Goal: Information Seeking & Learning: Learn about a topic

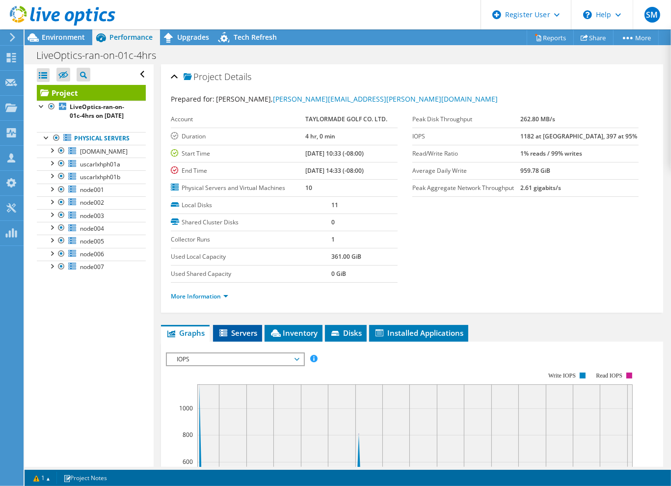
click at [237, 332] on span "Servers" at bounding box center [237, 333] width 39 height 10
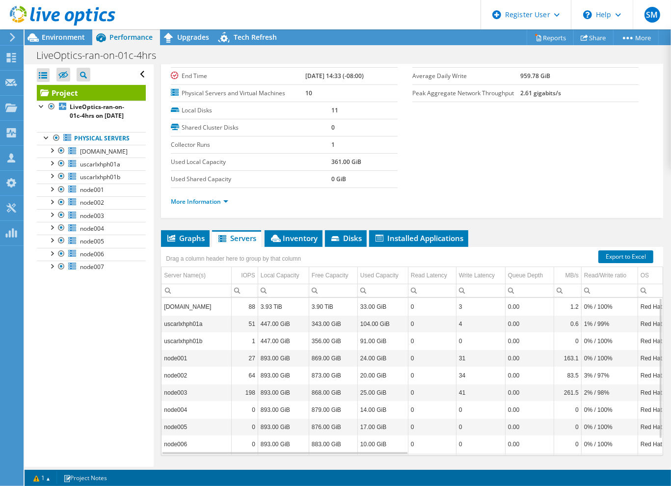
scroll to position [98, 0]
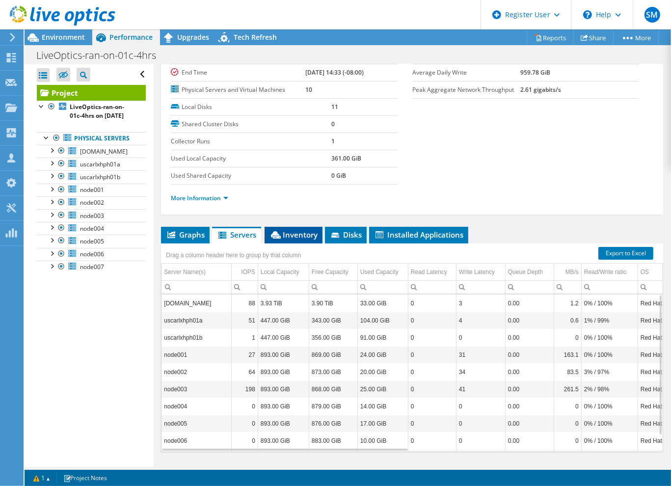
click at [306, 233] on span "Inventory" at bounding box center [293, 235] width 48 height 10
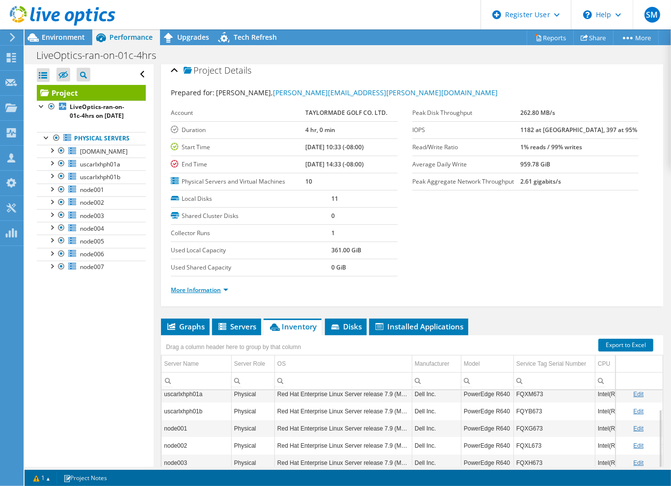
scroll to position [0, 0]
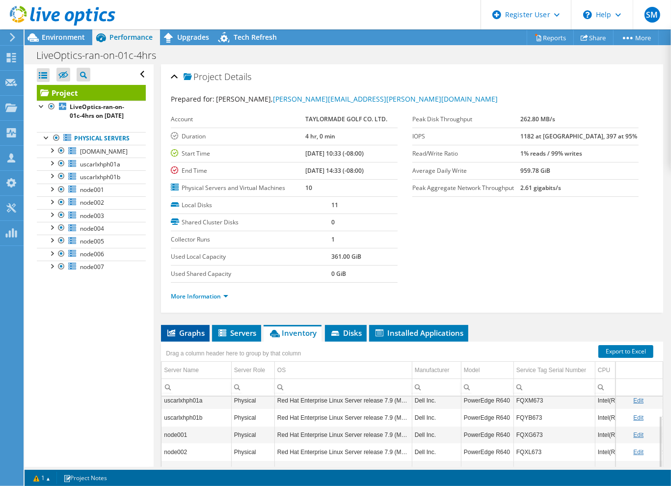
click at [183, 328] on span "Graphs" at bounding box center [185, 333] width 39 height 10
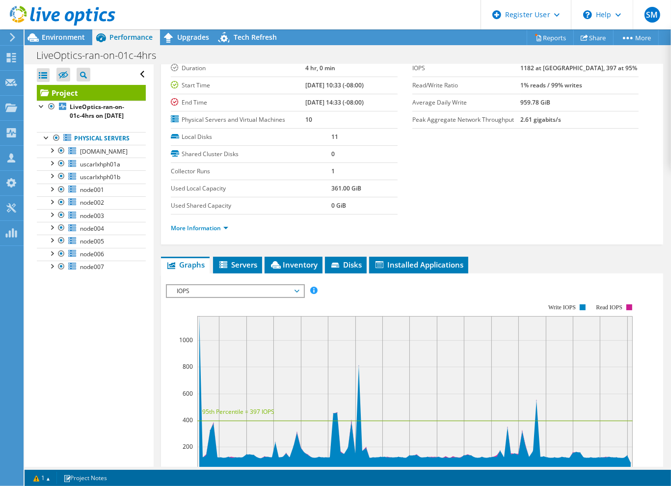
scroll to position [98, 0]
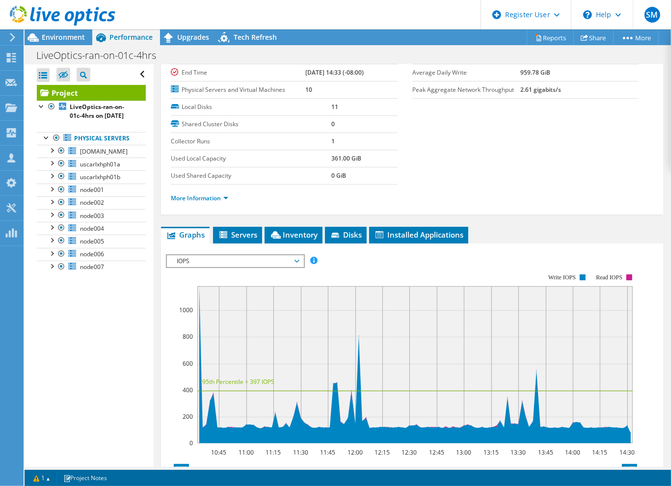
click at [294, 262] on span "IOPS" at bounding box center [235, 261] width 126 height 12
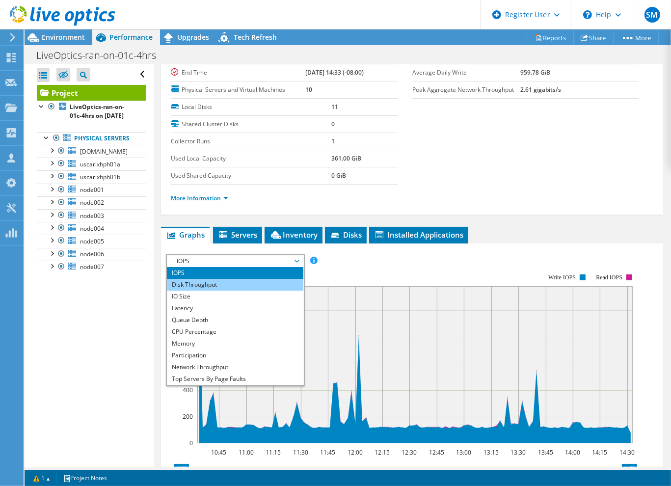
click at [218, 279] on li "Disk Throughput" at bounding box center [235, 285] width 136 height 12
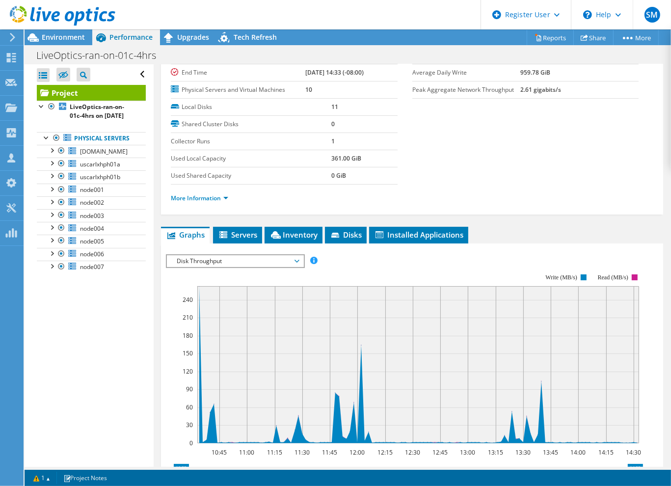
click at [243, 258] on span "Disk Throughput" at bounding box center [235, 261] width 126 height 12
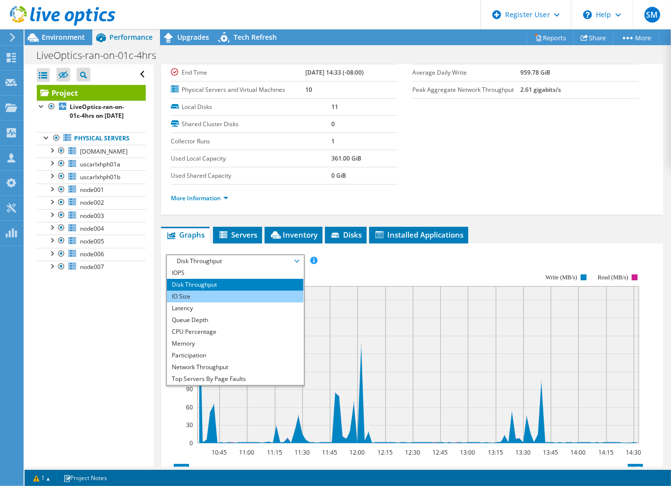
click at [231, 298] on li "IO Size" at bounding box center [235, 296] width 136 height 12
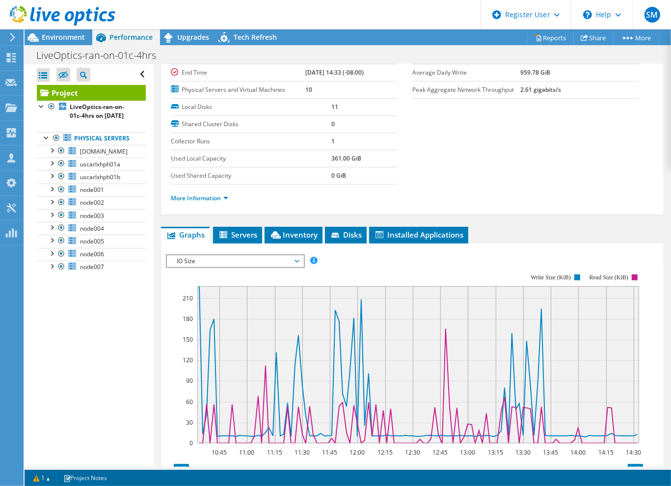
click at [222, 259] on span "IO Size" at bounding box center [235, 261] width 126 height 12
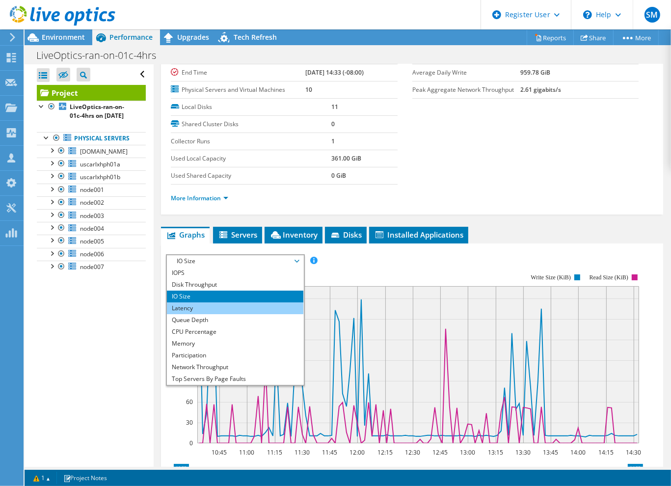
click at [218, 309] on li "Latency" at bounding box center [235, 308] width 136 height 12
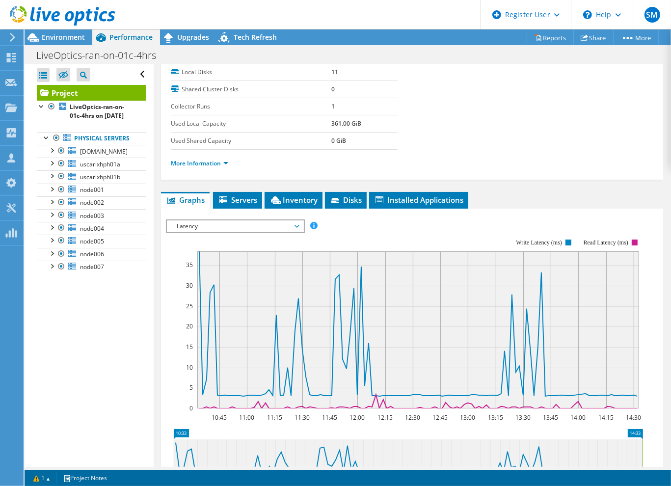
scroll to position [147, 0]
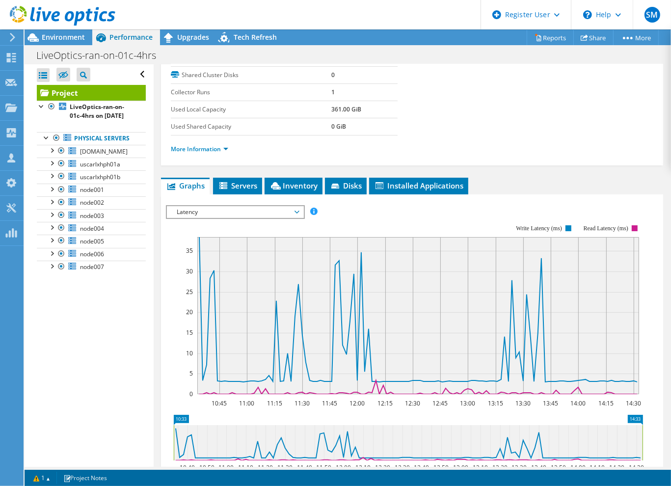
click at [200, 210] on span "Latency" at bounding box center [235, 212] width 126 height 12
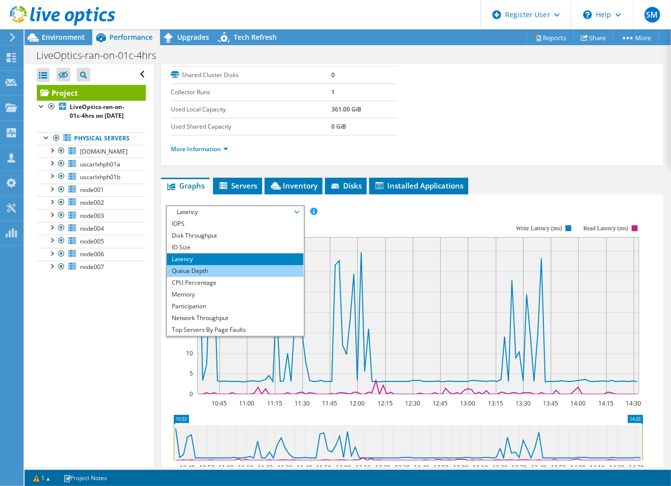
click at [207, 267] on li "Queue Depth" at bounding box center [235, 271] width 136 height 12
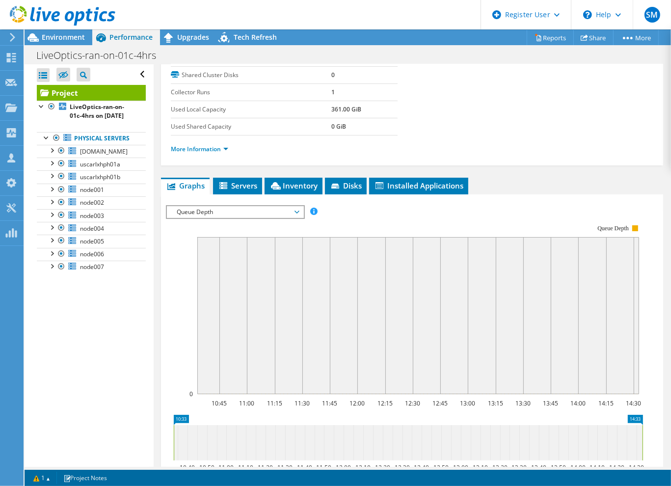
click at [207, 209] on span "Queue Depth" at bounding box center [235, 212] width 126 height 12
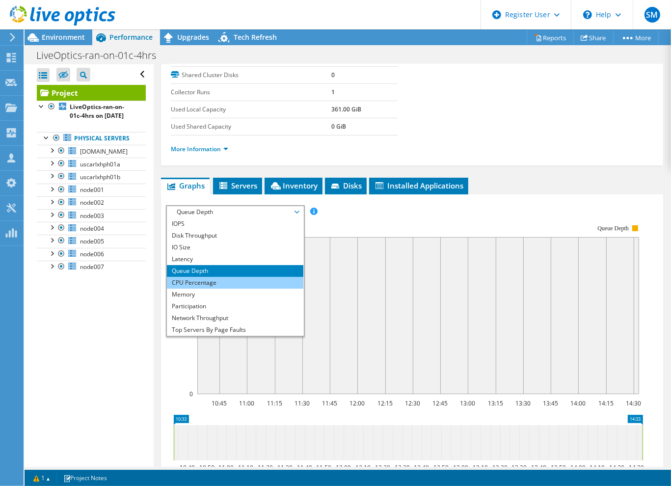
click at [211, 280] on li "CPU Percentage" at bounding box center [235, 283] width 136 height 12
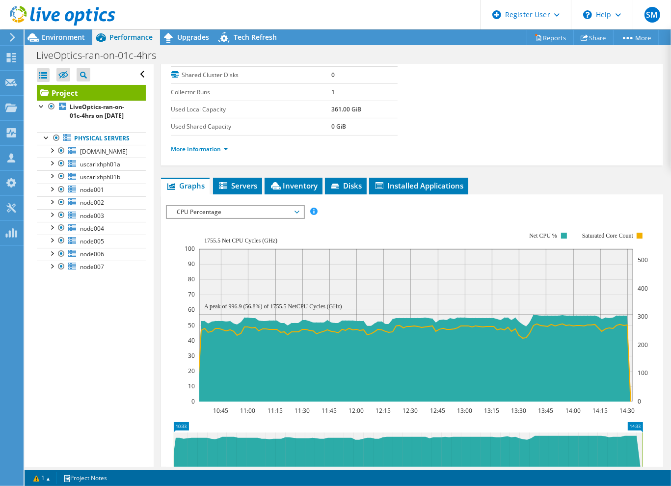
click at [208, 212] on span "CPU Percentage" at bounding box center [235, 212] width 126 height 12
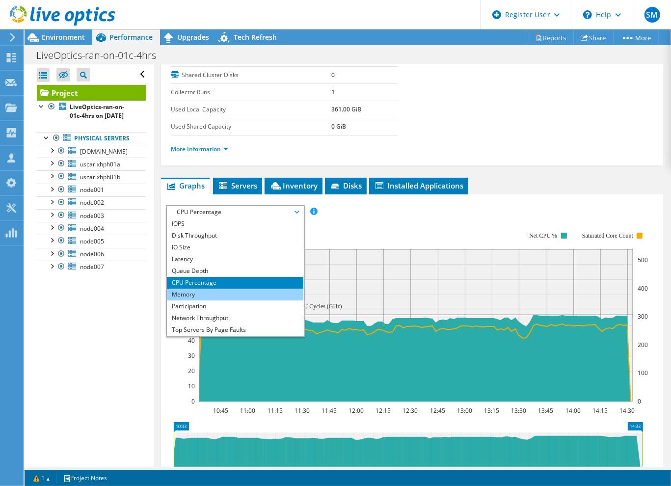
click at [206, 293] on li "Memory" at bounding box center [235, 294] width 136 height 12
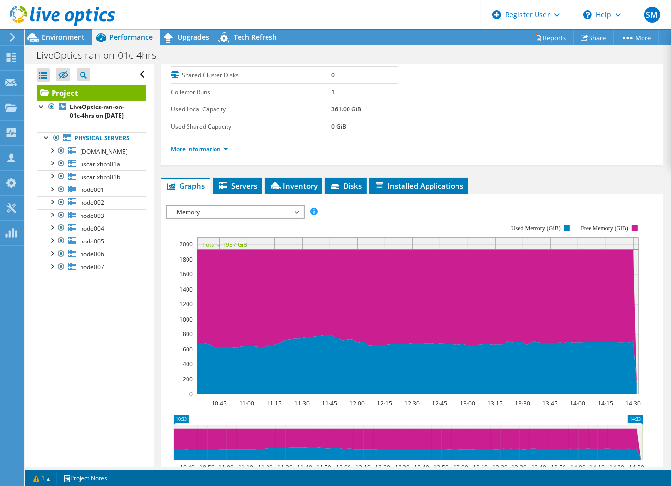
click at [252, 213] on span "Memory" at bounding box center [235, 212] width 126 height 12
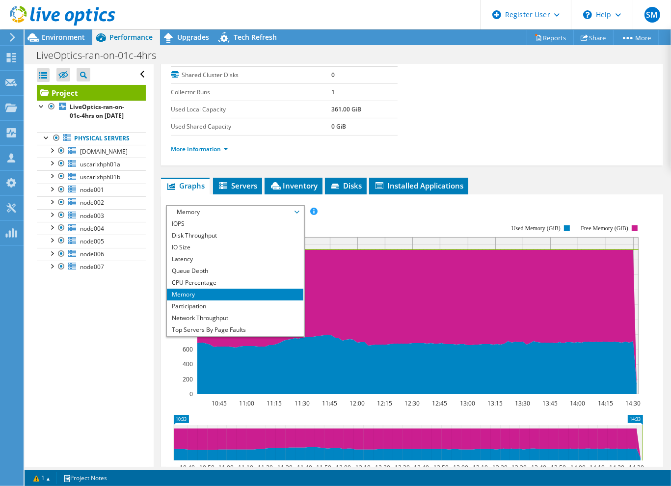
click at [92, 368] on div "Open All Close All Hide Excluded Nodes Project Tree Filter" at bounding box center [89, 265] width 129 height 402
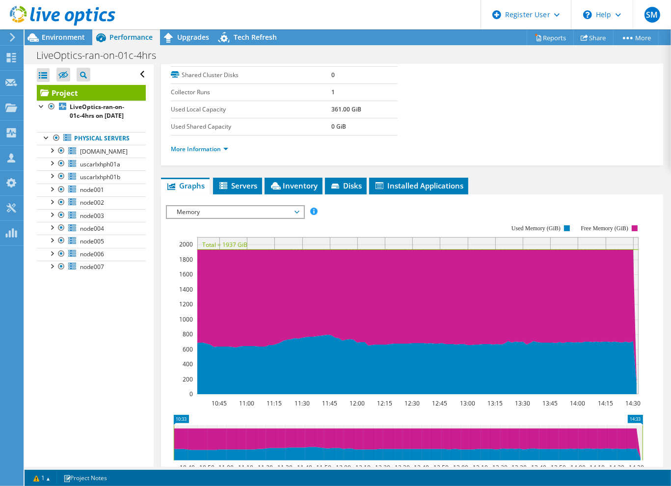
scroll to position [0, 0]
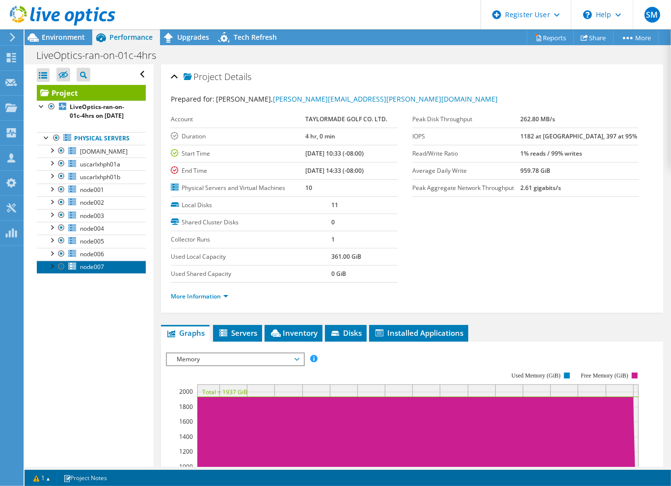
click at [90, 271] on span "node007" at bounding box center [92, 266] width 24 height 8
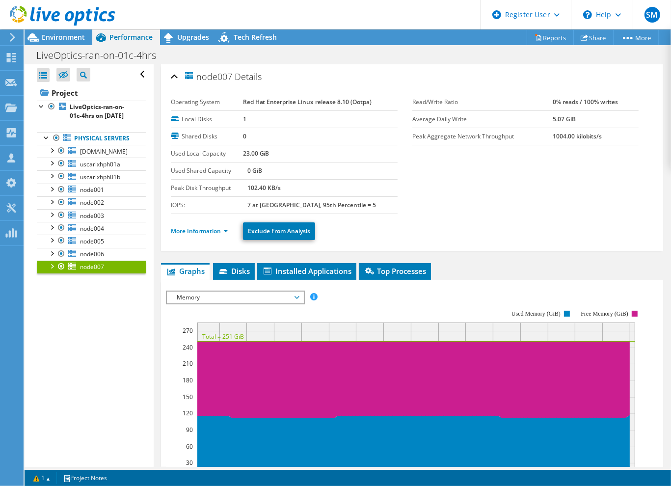
click at [206, 295] on span "Memory" at bounding box center [235, 297] width 126 height 12
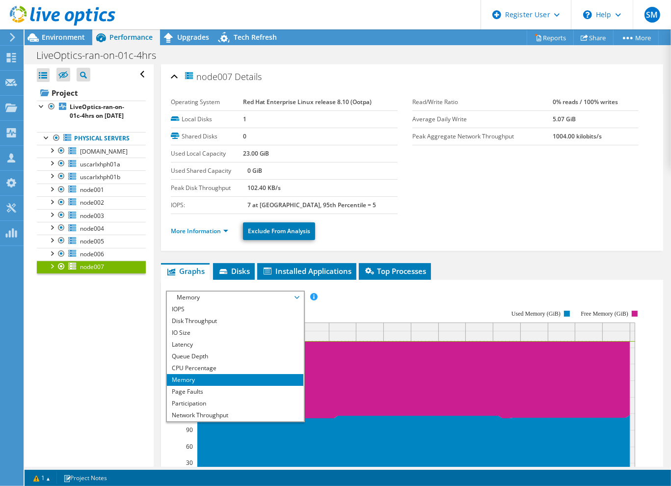
click at [121, 397] on div "Open All Close All Hide Excluded Nodes Project Tree Filter" at bounding box center [89, 265] width 129 height 402
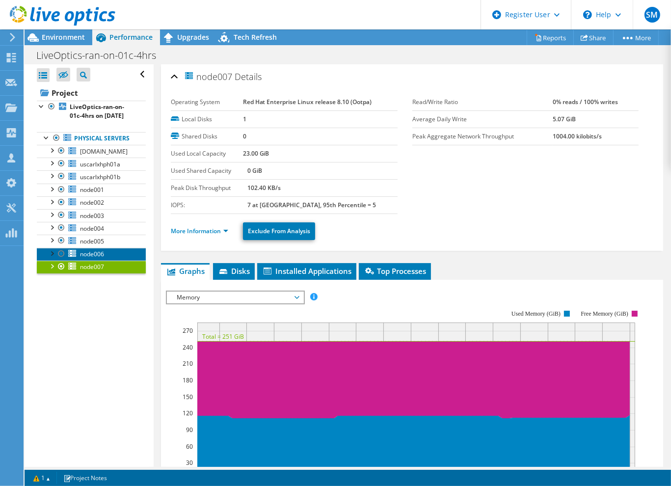
click at [115, 260] on link "node006" at bounding box center [91, 254] width 109 height 13
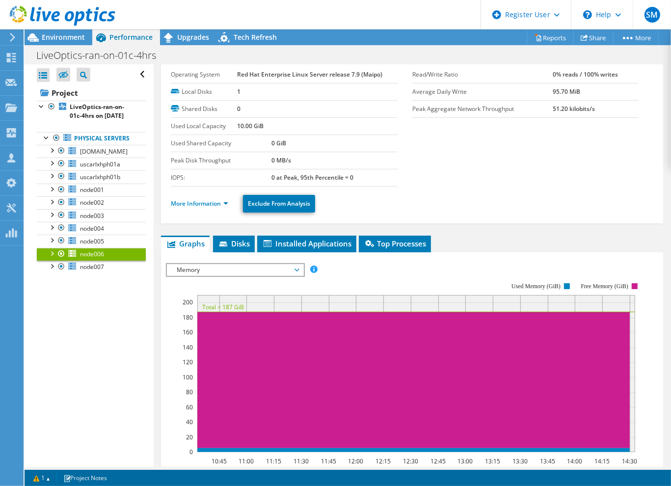
scroll to position [49, 0]
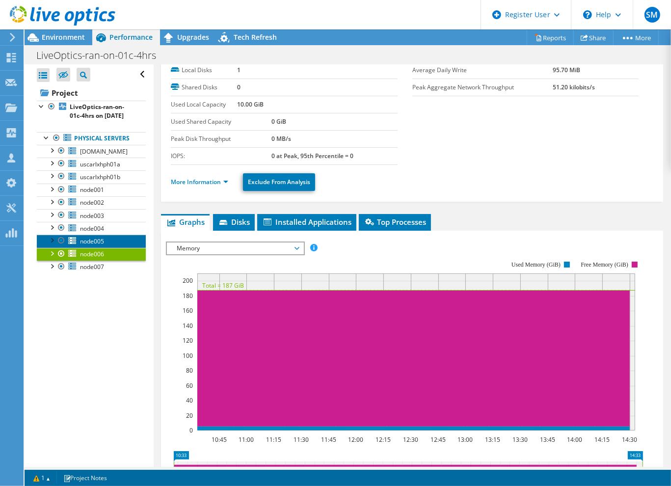
click at [99, 245] on span "node005" at bounding box center [92, 241] width 24 height 8
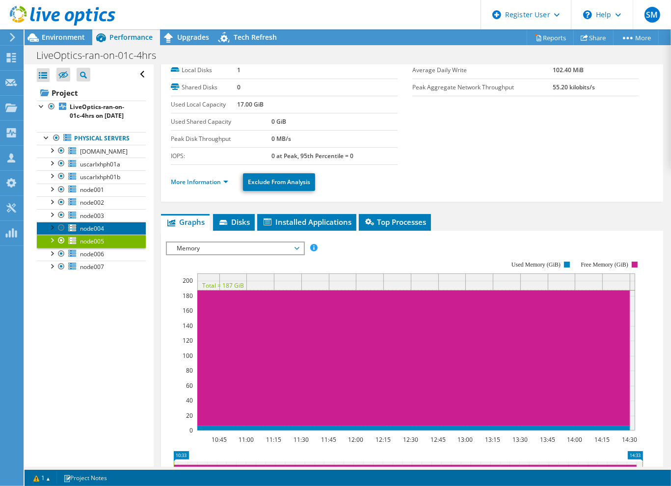
click at [98, 233] on span "node004" at bounding box center [92, 228] width 24 height 8
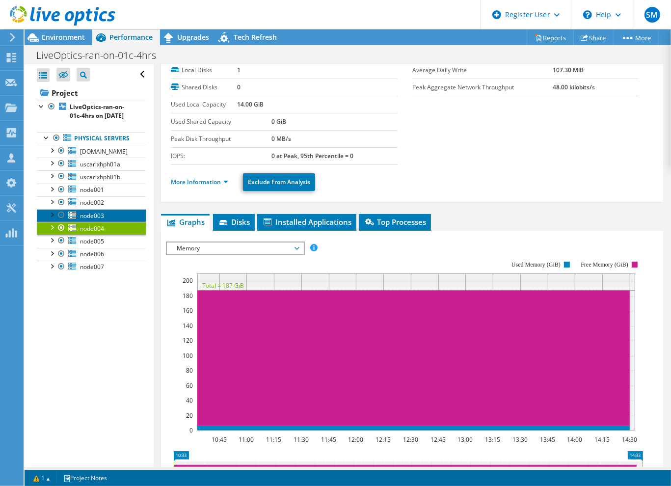
click at [98, 220] on span "node003" at bounding box center [92, 215] width 24 height 8
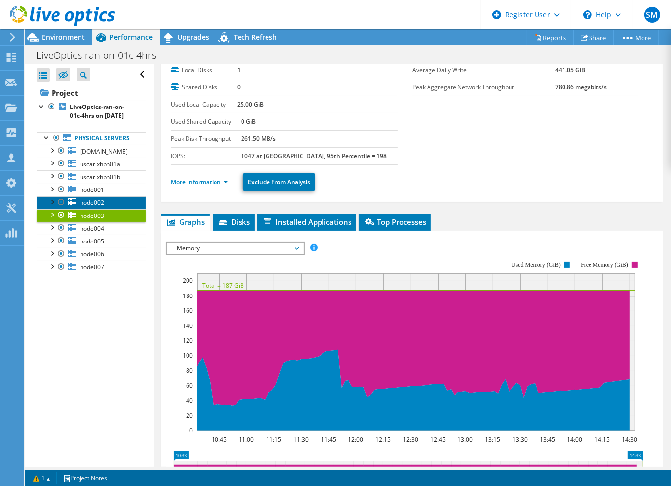
click at [94, 207] on span "node002" at bounding box center [92, 202] width 24 height 8
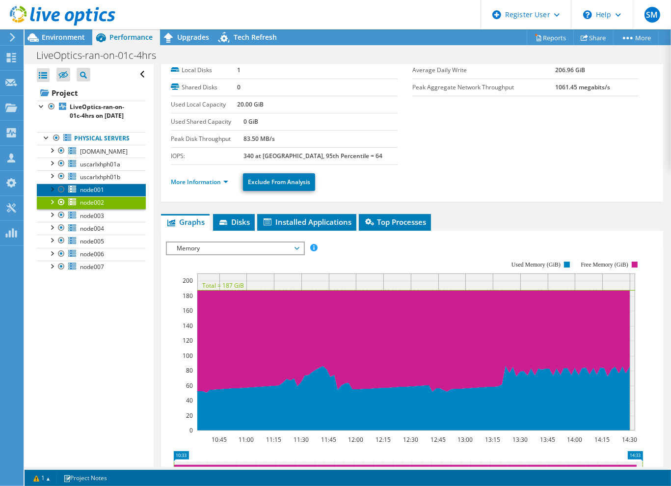
click at [94, 194] on span "node001" at bounding box center [92, 189] width 24 height 8
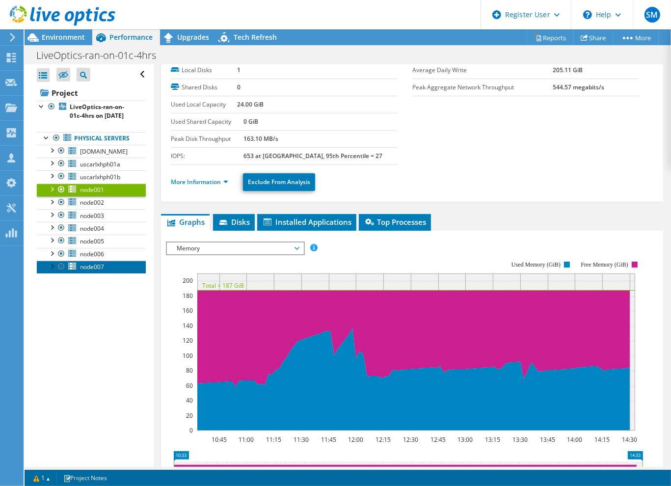
click at [103, 271] on span "node007" at bounding box center [92, 266] width 24 height 8
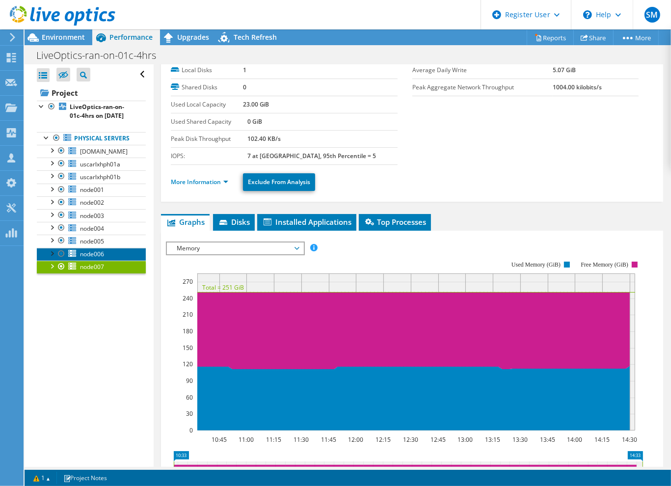
click at [102, 258] on span "node006" at bounding box center [92, 254] width 24 height 8
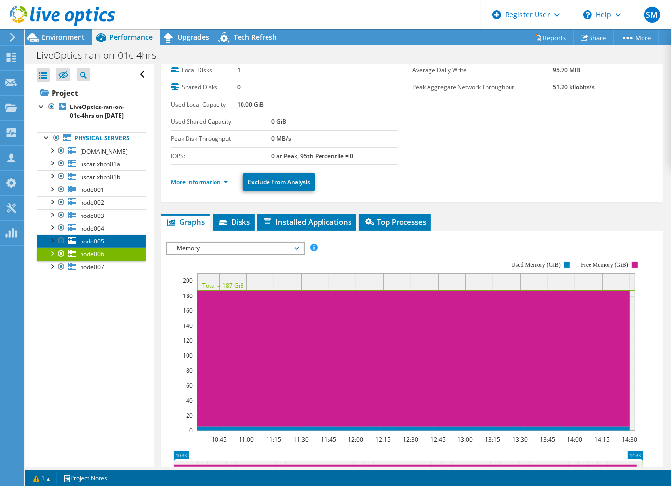
click at [101, 245] on span "node005" at bounding box center [92, 241] width 24 height 8
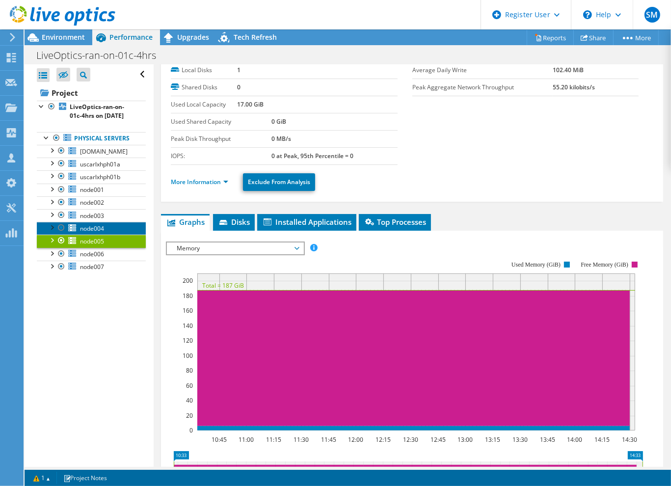
click at [101, 233] on span "node004" at bounding box center [92, 228] width 24 height 8
click at [203, 242] on span "Memory" at bounding box center [235, 248] width 126 height 12
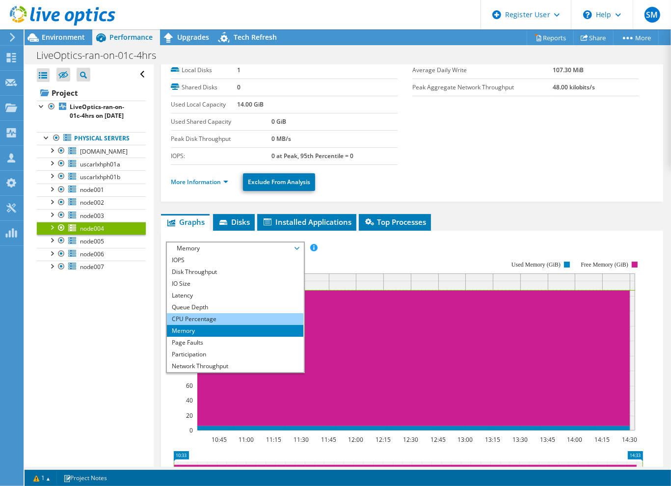
click at [203, 313] on li "CPU Percentage" at bounding box center [235, 319] width 136 height 12
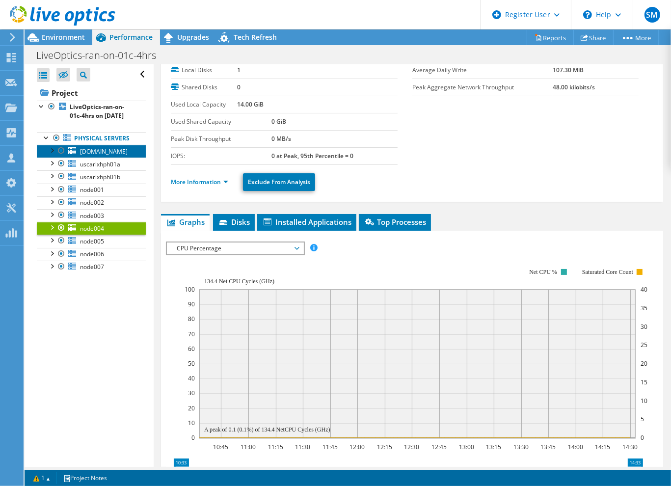
click at [98, 155] on span "[DOMAIN_NAME]" at bounding box center [104, 151] width 48 height 8
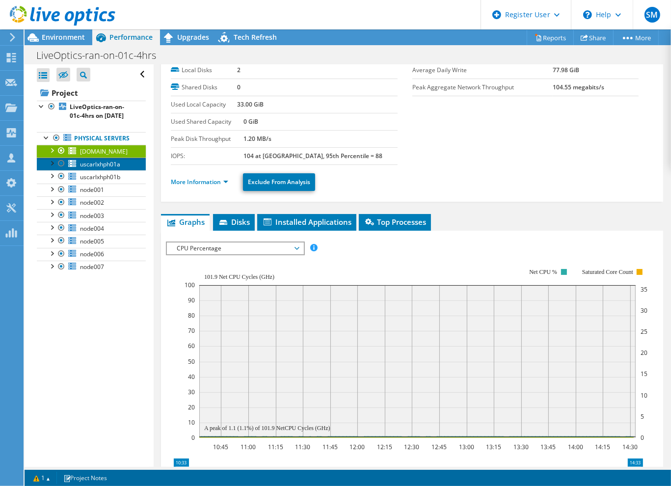
click at [98, 168] on span "uscarlxhph01a" at bounding box center [100, 164] width 40 height 8
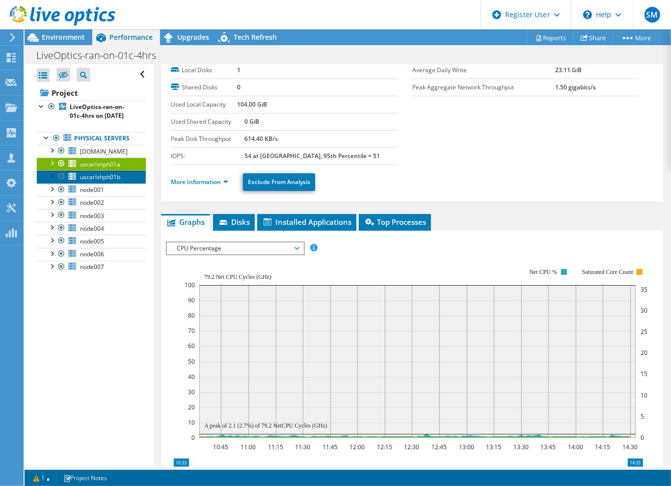
click at [98, 181] on span "uscarlxhph01b" at bounding box center [100, 177] width 40 height 8
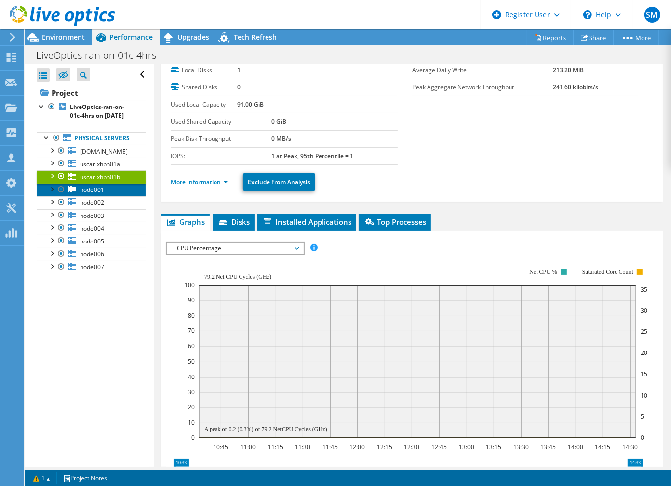
click at [98, 194] on span "node001" at bounding box center [92, 189] width 24 height 8
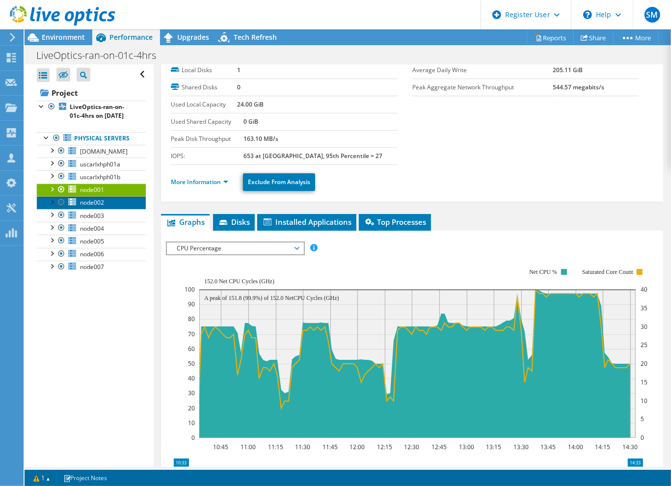
click at [103, 207] on span "node002" at bounding box center [92, 202] width 24 height 8
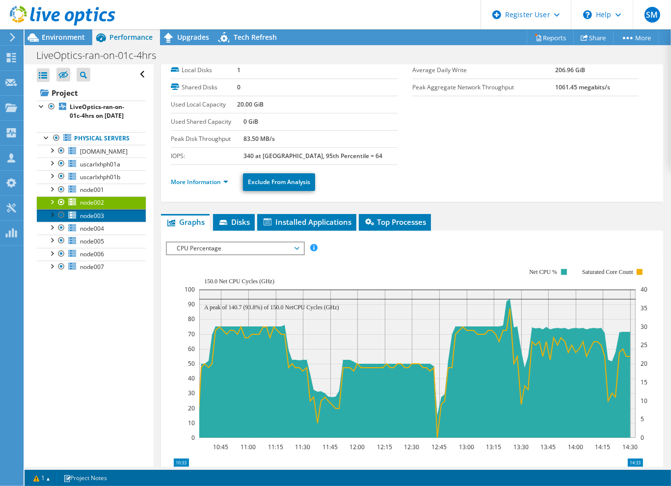
click at [103, 220] on span "node003" at bounding box center [92, 215] width 24 height 8
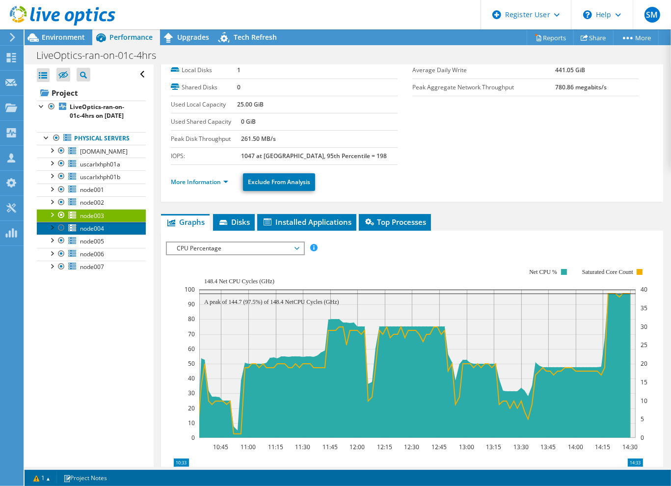
click at [100, 233] on span "node004" at bounding box center [92, 228] width 24 height 8
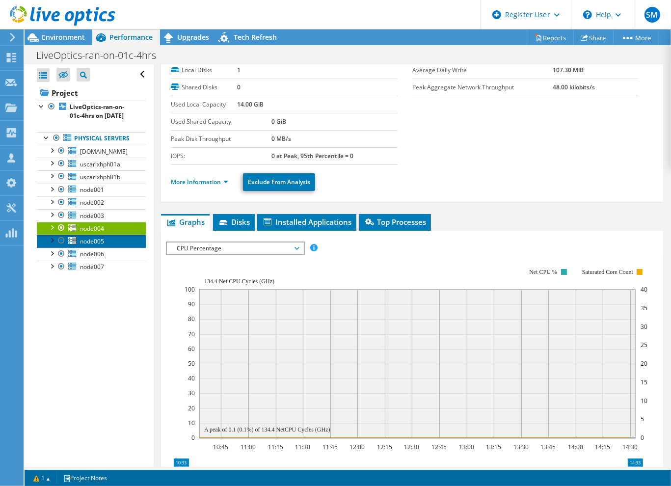
click at [96, 245] on span "node005" at bounding box center [92, 241] width 24 height 8
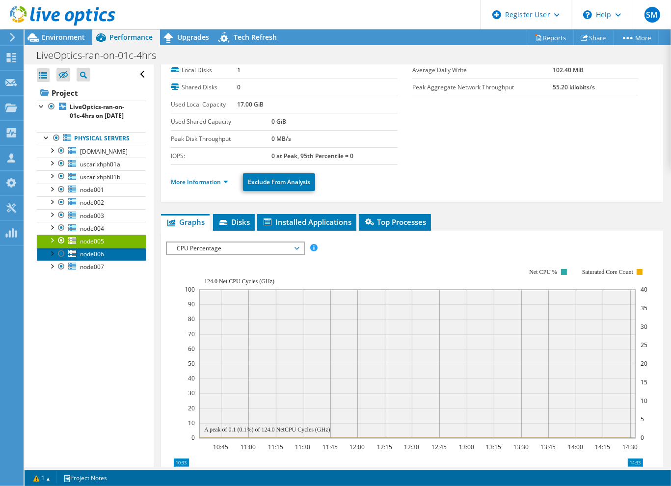
click at [93, 258] on span "node006" at bounding box center [92, 254] width 24 height 8
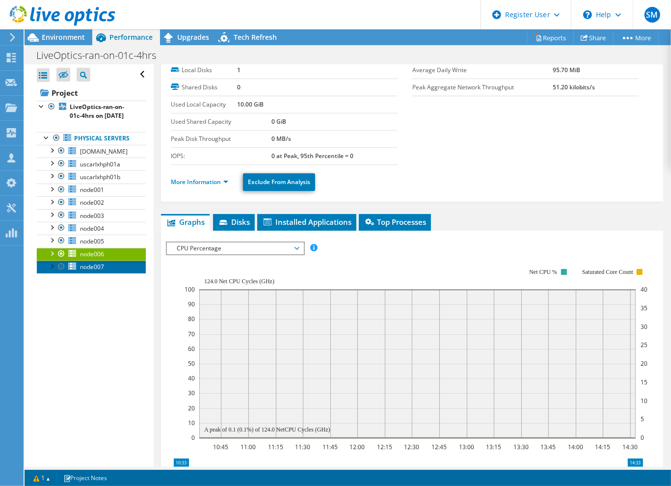
click at [91, 271] on span "node007" at bounding box center [92, 266] width 24 height 8
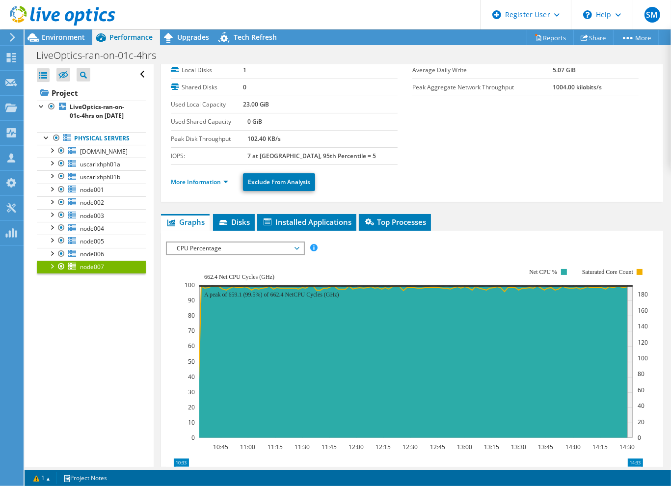
click at [63, 348] on div "Open All Close All Hide Excluded Nodes Project Tree Filter" at bounding box center [89, 265] width 129 height 402
click at [546, 37] on link "Reports" at bounding box center [549, 37] width 47 height 15
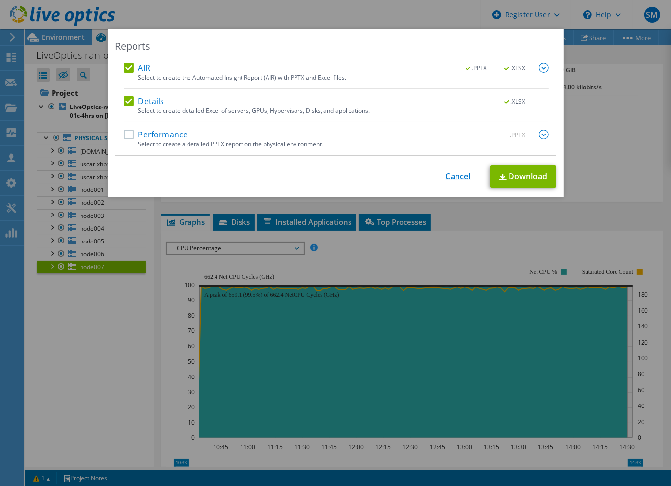
click at [447, 174] on link "Cancel" at bounding box center [457, 176] width 25 height 9
